Goal: Navigation & Orientation: Find specific page/section

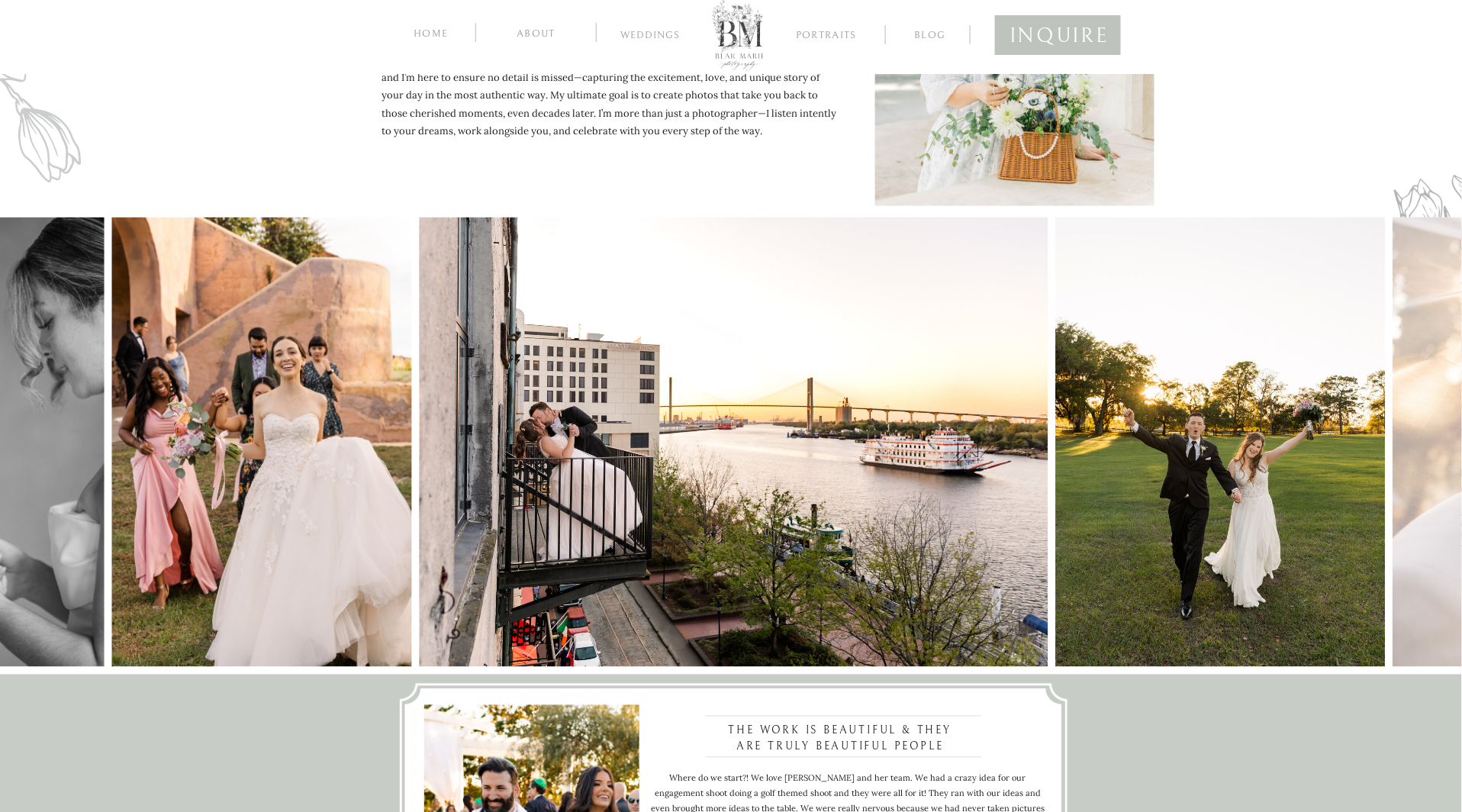
scroll to position [646, 0]
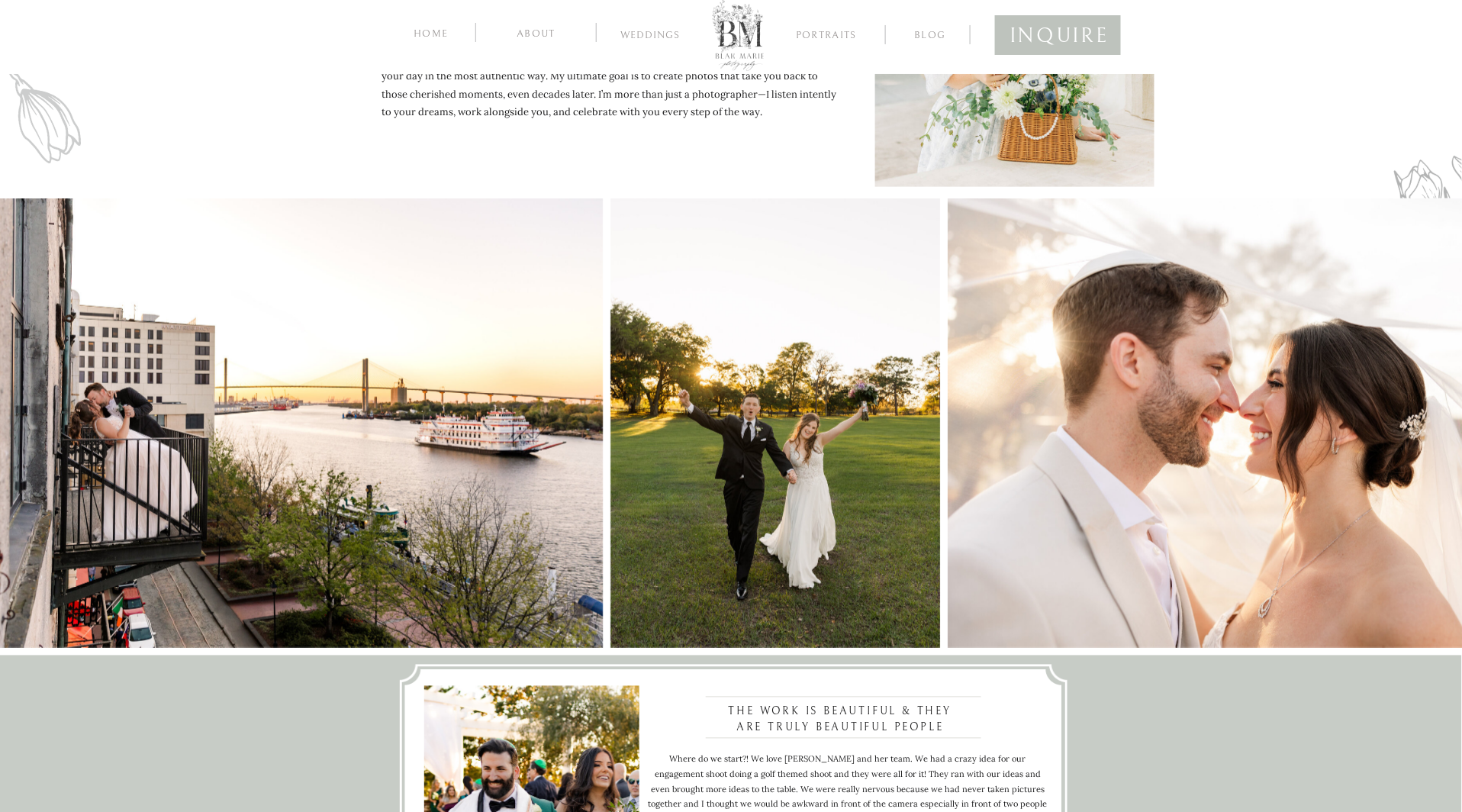
click at [611, 497] on img at bounding box center [775, 423] width 329 height 449
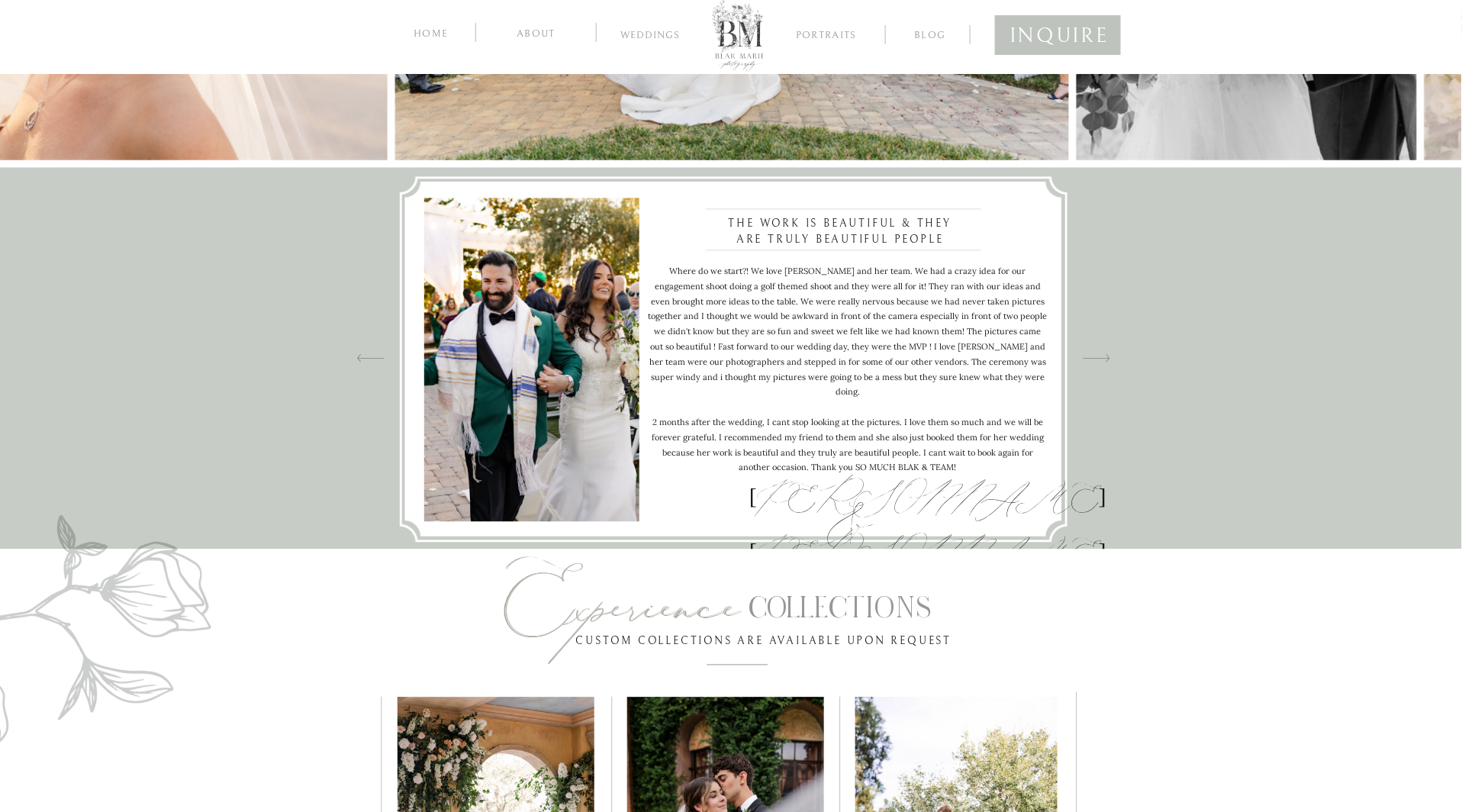
scroll to position [1162, 0]
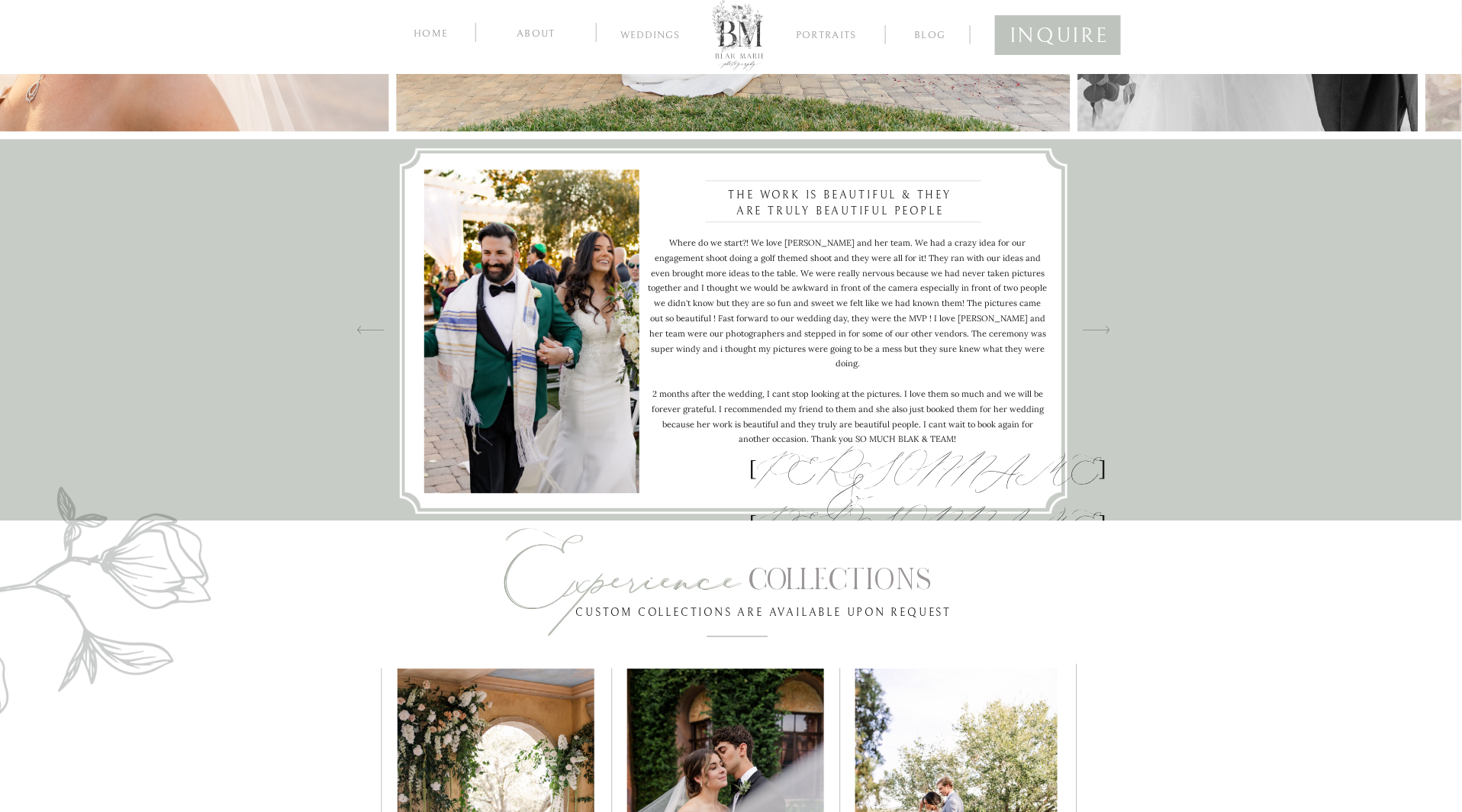
click at [1104, 327] on icon at bounding box center [1097, 329] width 28 height 21
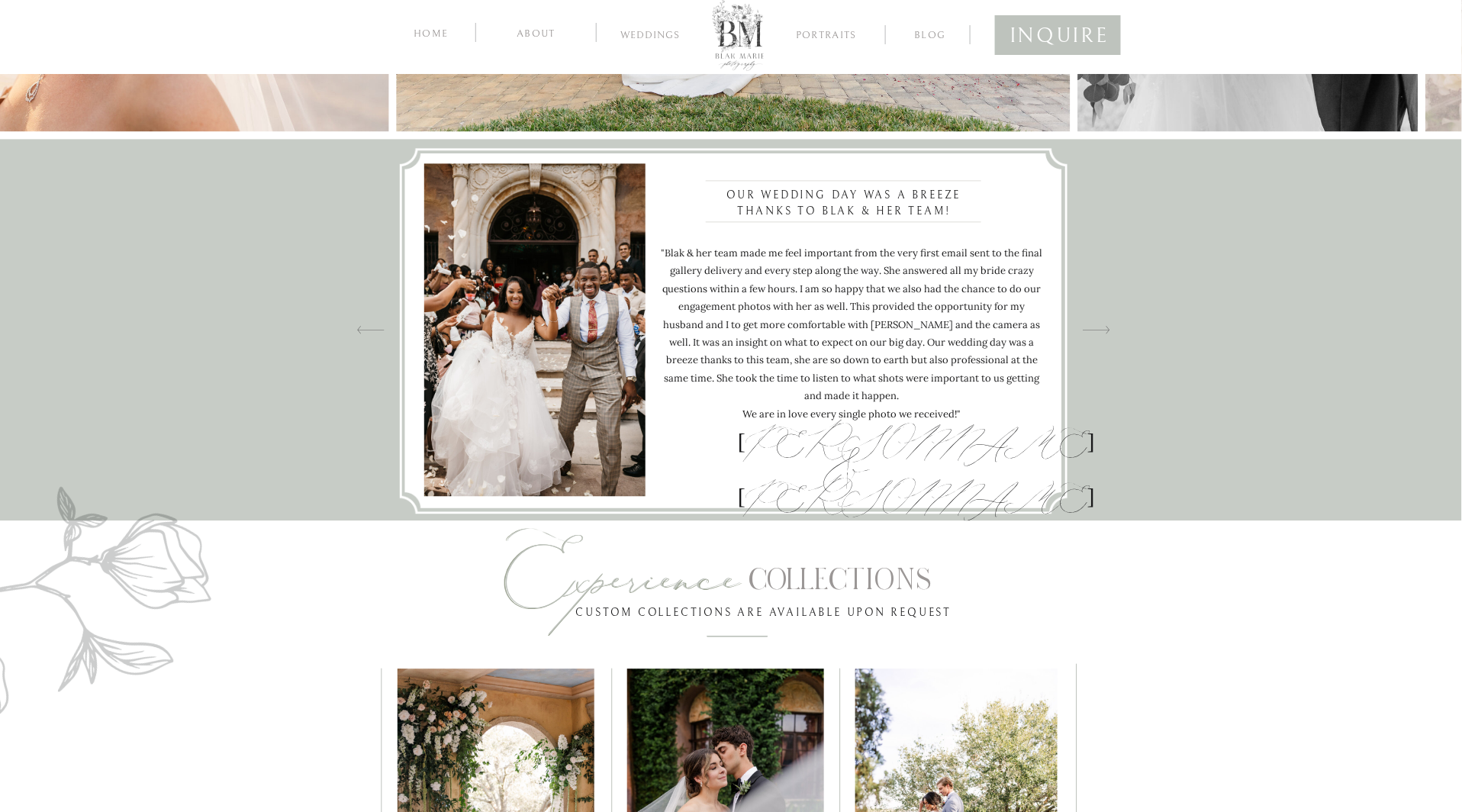
click at [1104, 327] on icon at bounding box center [1097, 329] width 28 height 21
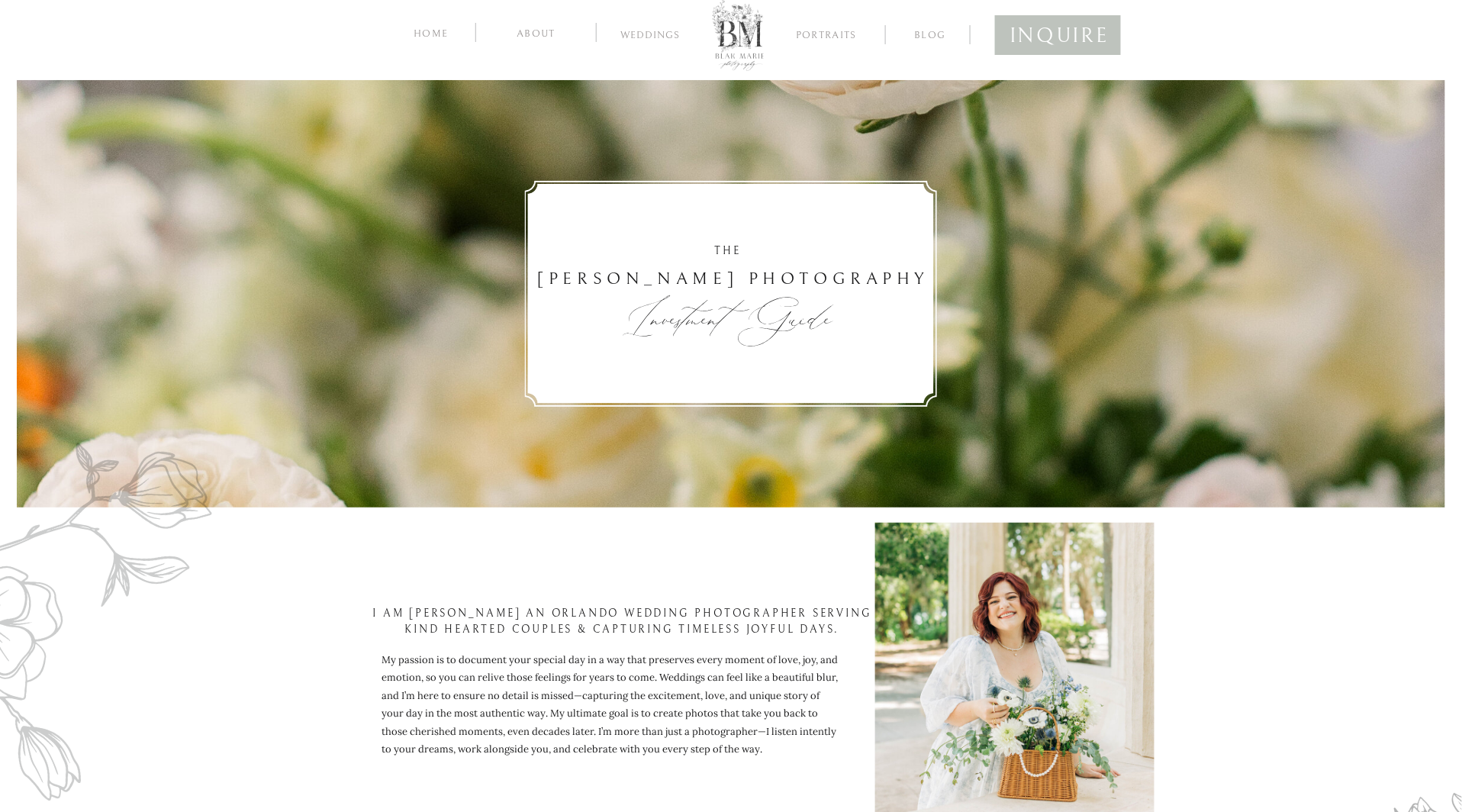
scroll to position [0, 0]
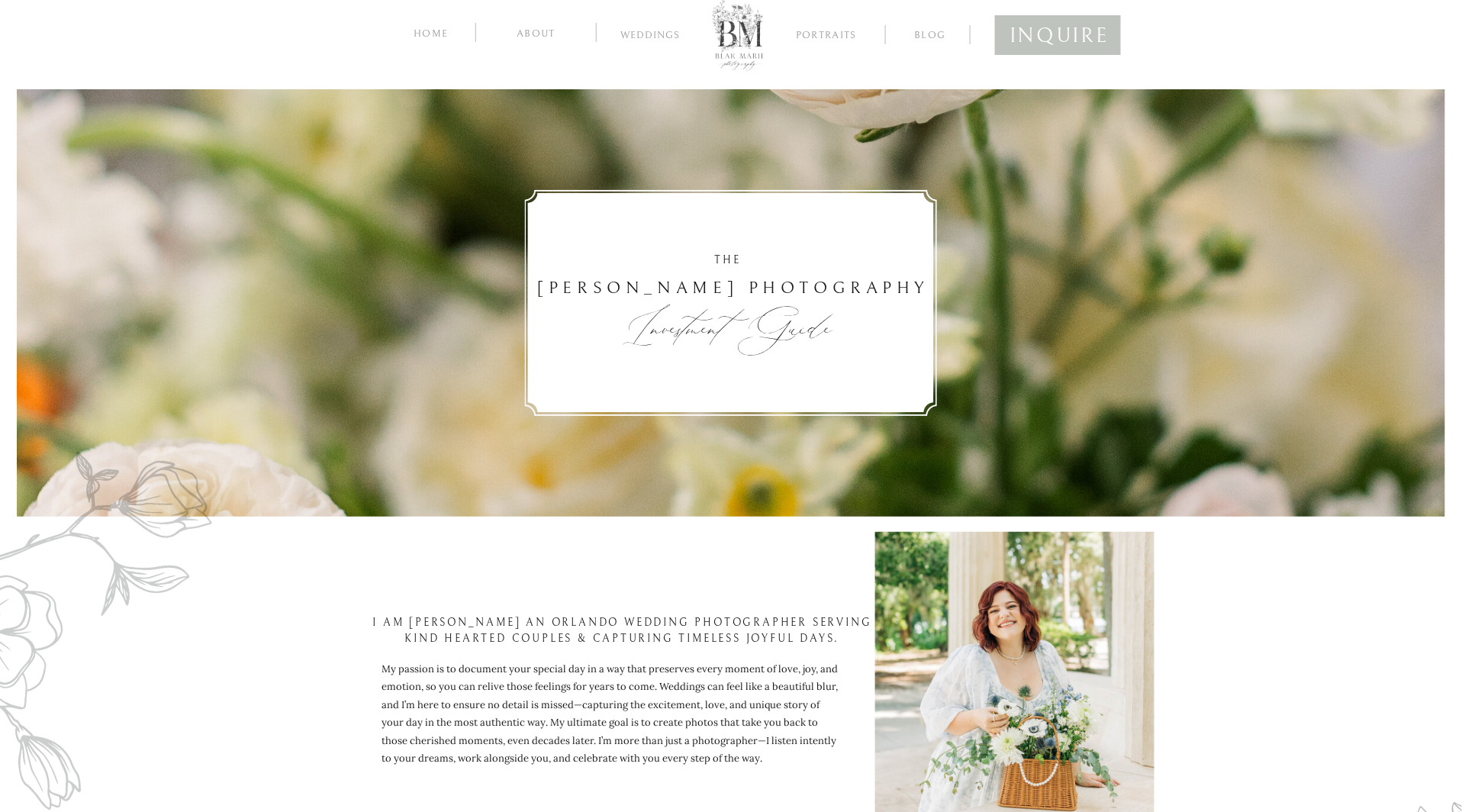
click at [722, 48] on div at bounding box center [738, 33] width 51 height 74
